Goal: Navigation & Orientation: Go to known website

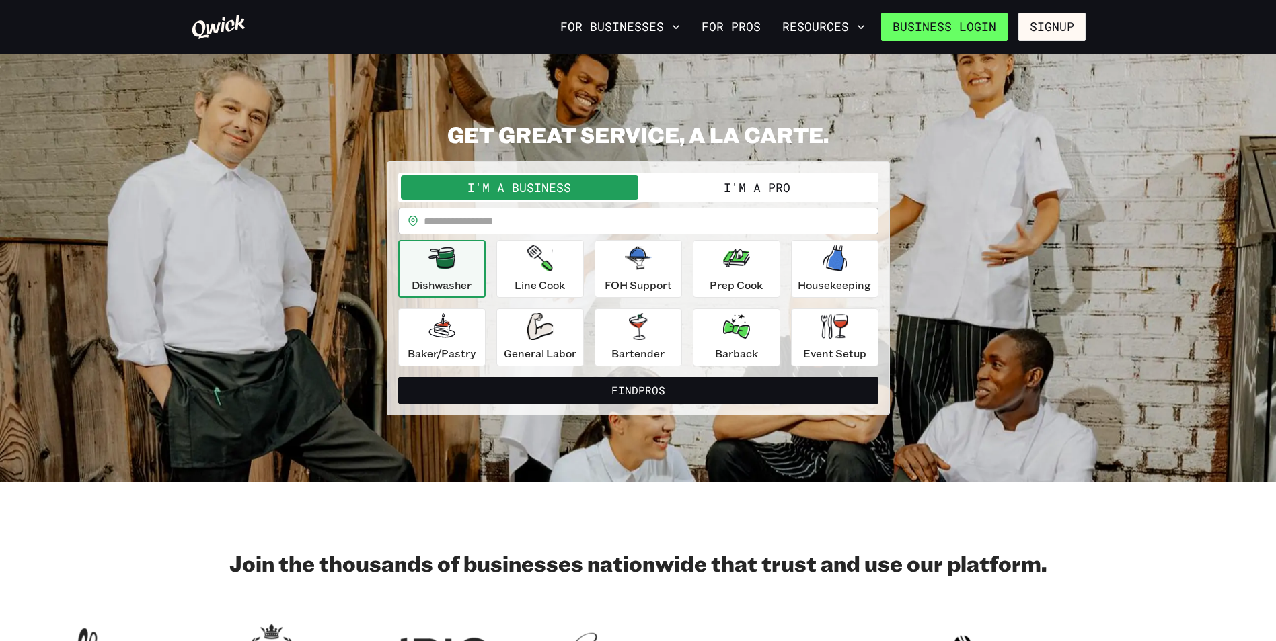
click at [953, 25] on link "Business Login" at bounding box center [944, 27] width 126 height 28
click at [672, 17] on button "For Businesses" at bounding box center [620, 26] width 130 height 23
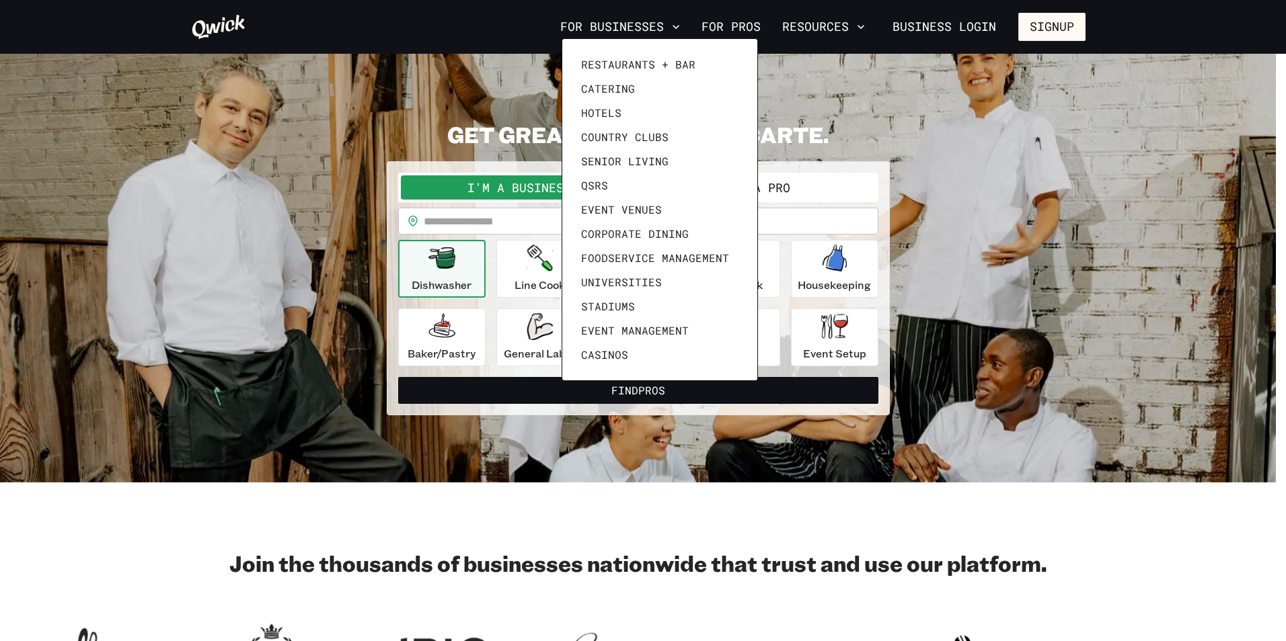
click at [672, 20] on div at bounding box center [643, 320] width 1286 height 641
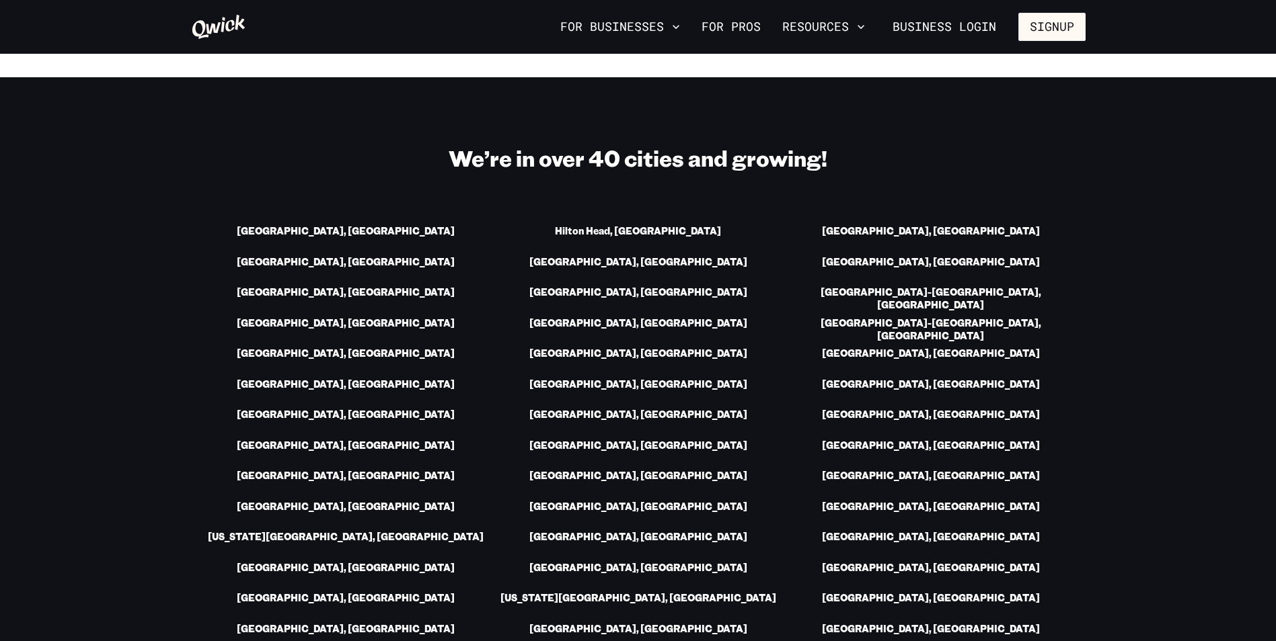
scroll to position [1547, 0]
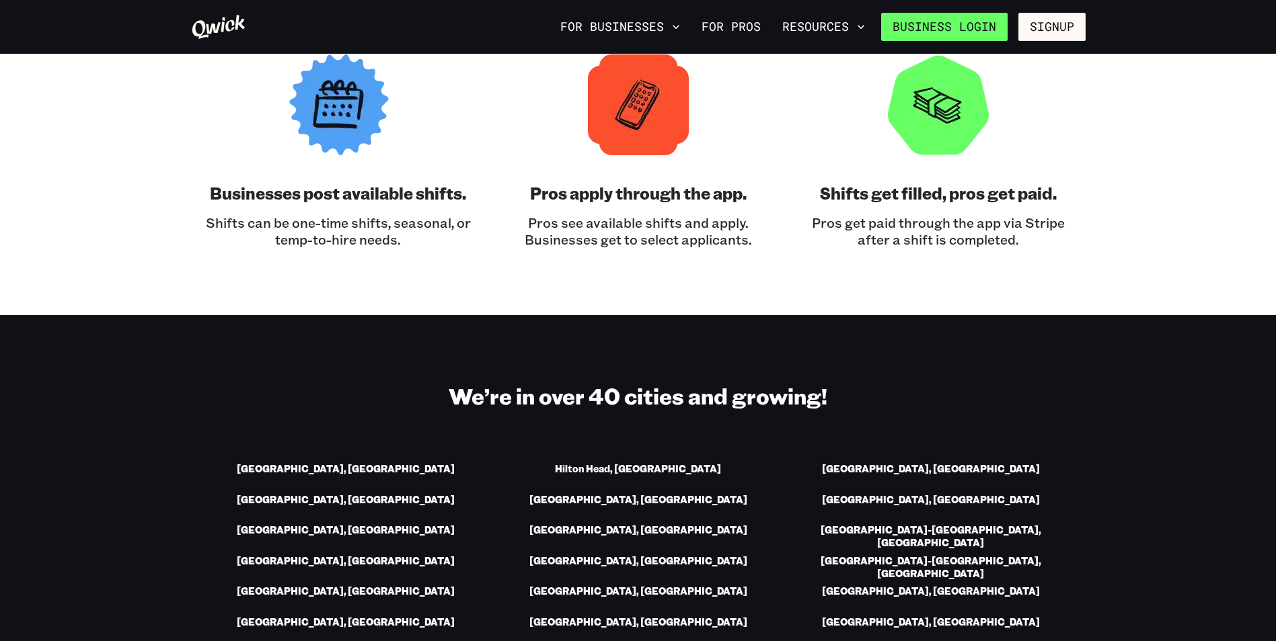
click at [975, 15] on link "Business Login" at bounding box center [944, 27] width 126 height 28
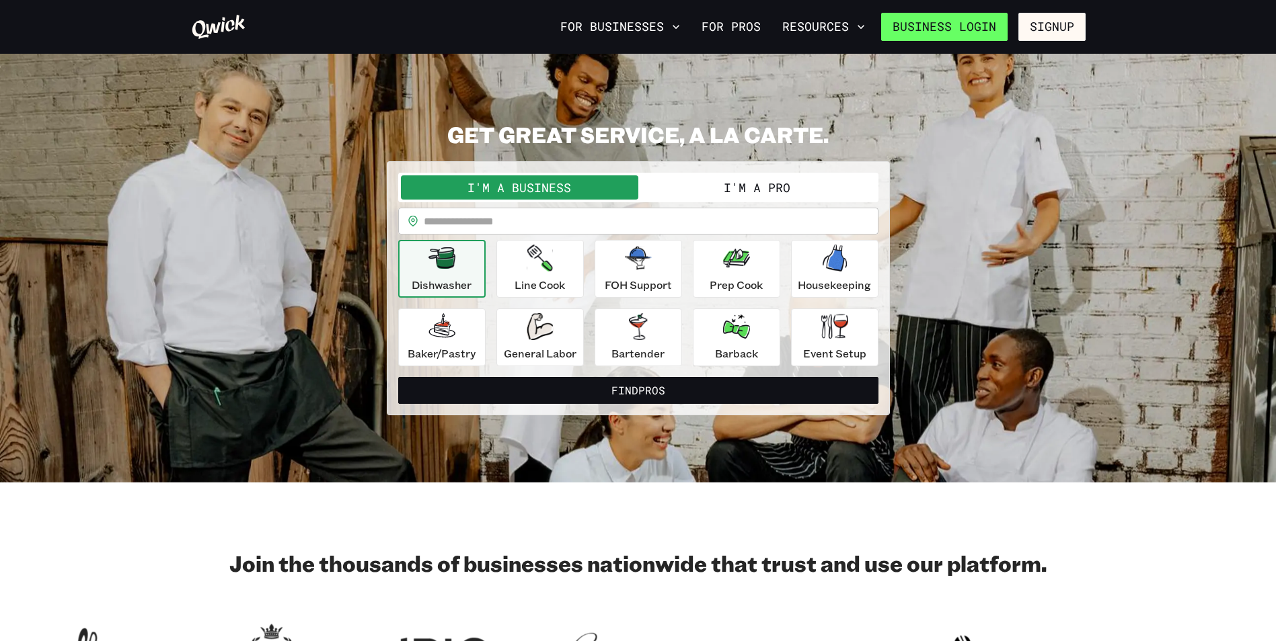
click at [950, 23] on link "Business Login" at bounding box center [944, 27] width 126 height 28
